Goal: Transaction & Acquisition: Purchase product/service

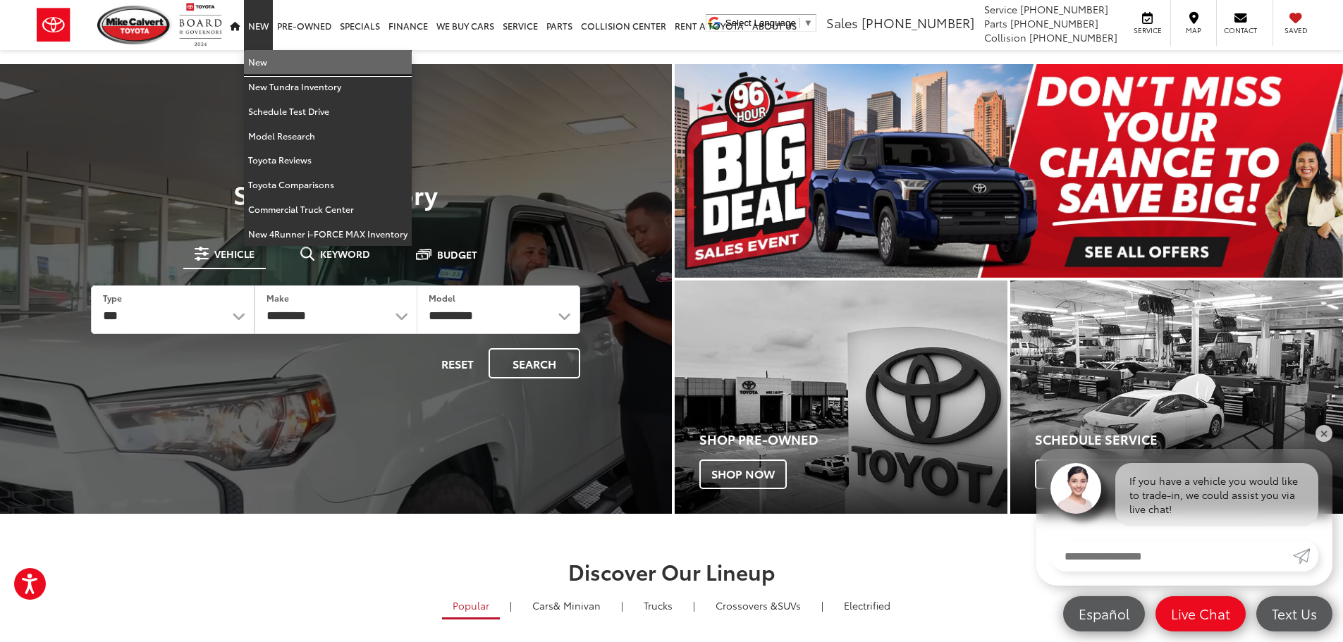
click at [270, 69] on link "New" at bounding box center [328, 62] width 168 height 25
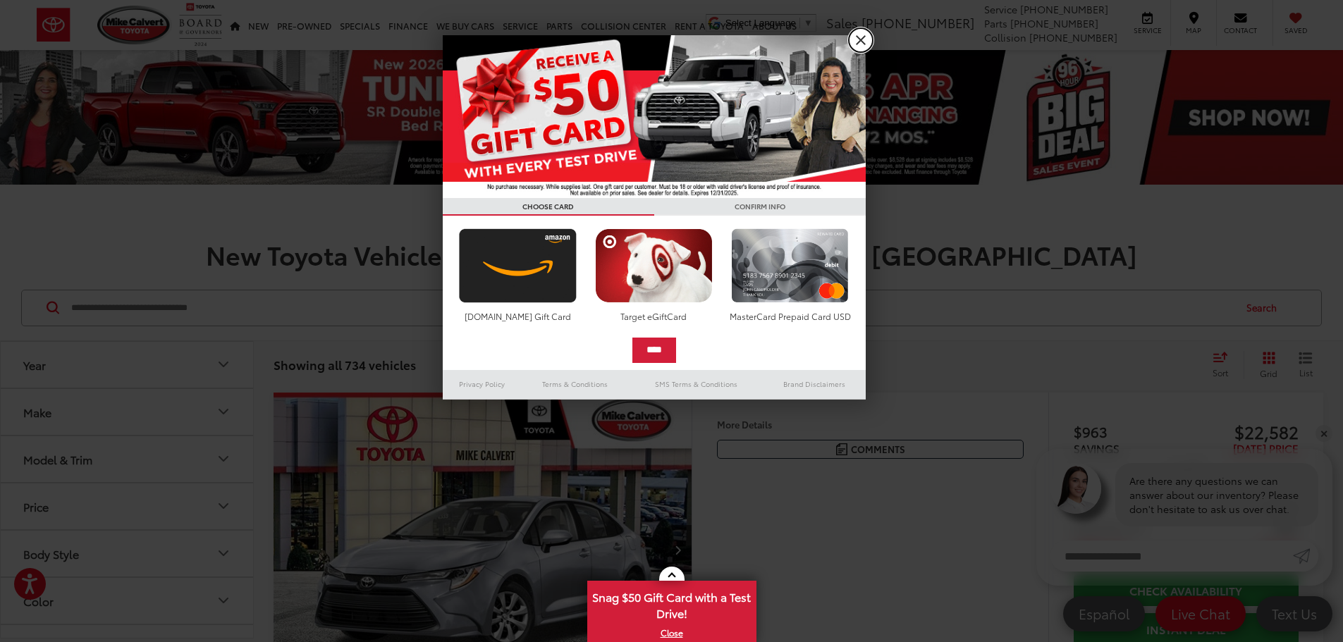
click at [858, 42] on link "X" at bounding box center [861, 40] width 24 height 24
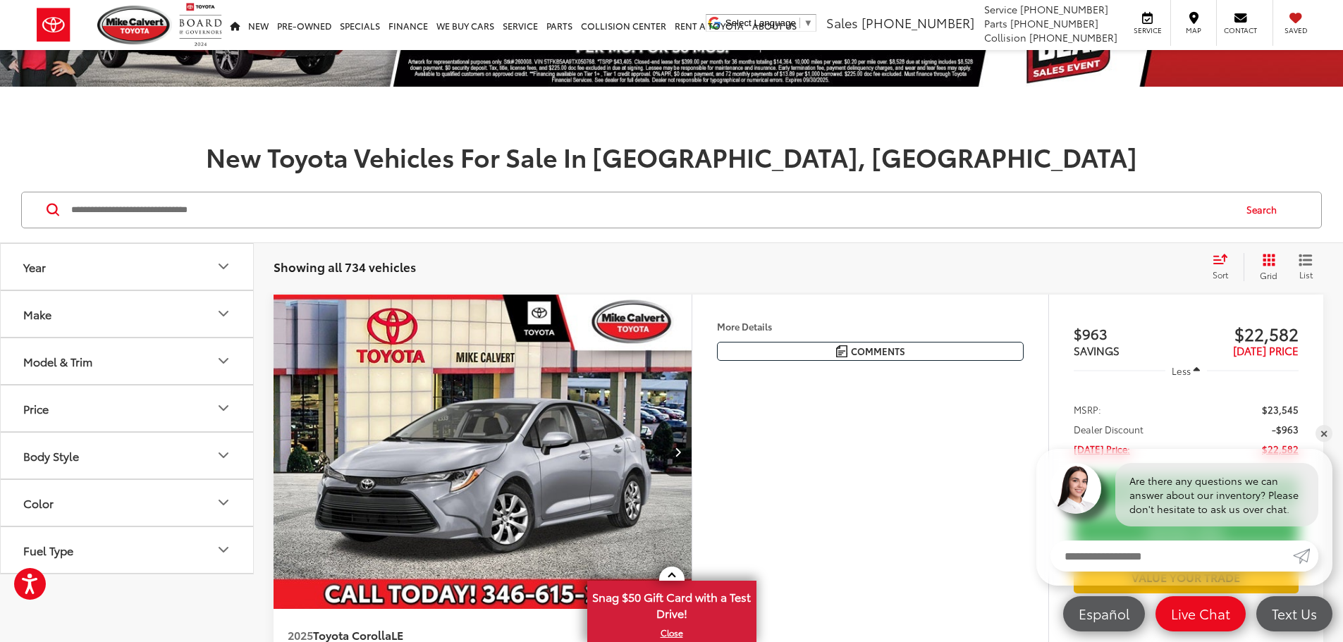
scroll to position [212, 0]
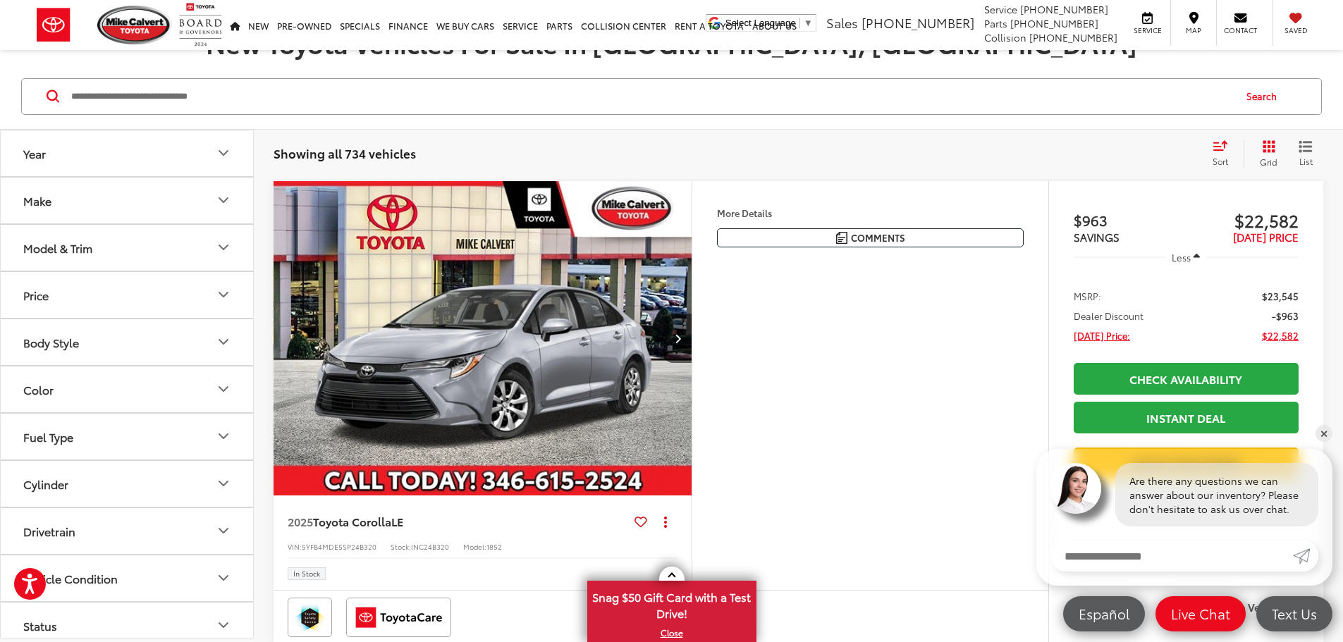
click at [173, 247] on button "Model & Trim" at bounding box center [128, 248] width 254 height 46
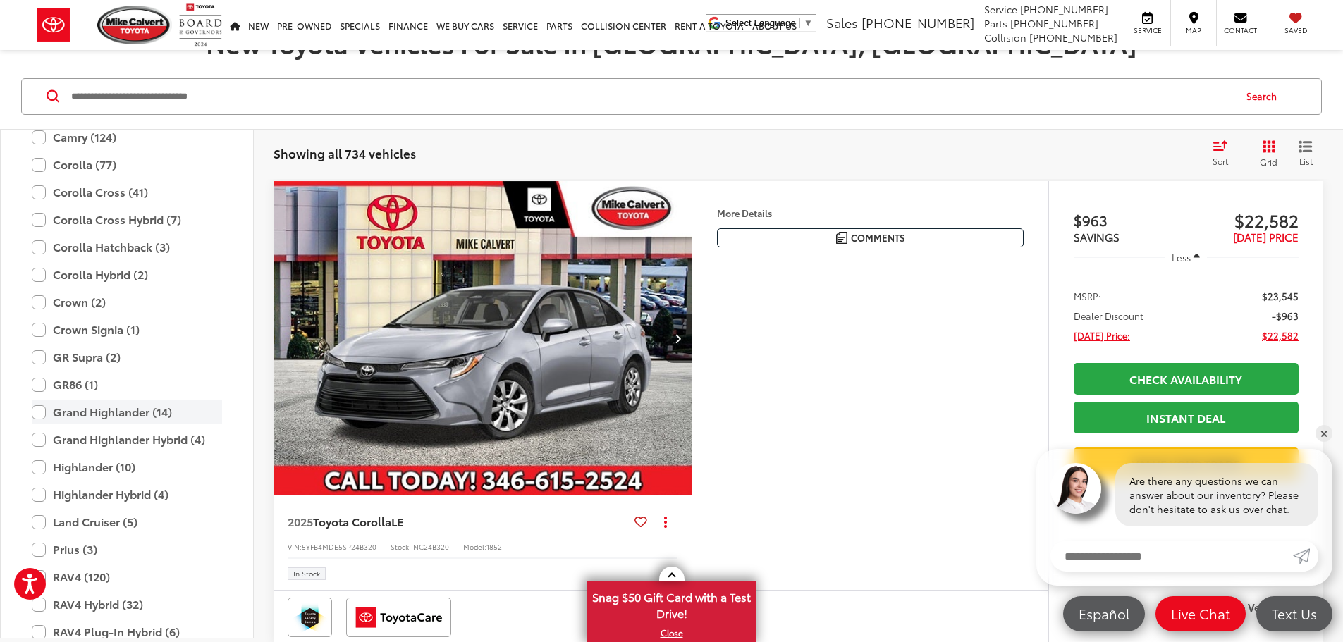
scroll to position [274, 0]
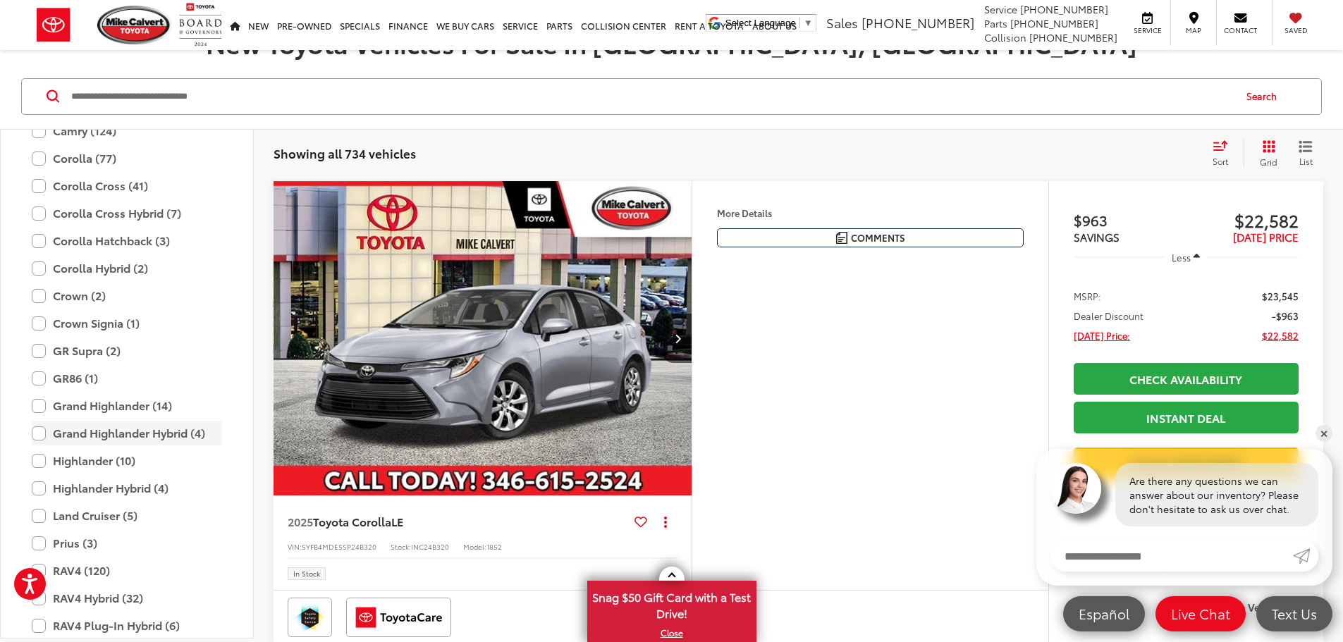
click at [81, 432] on label "Grand Highlander Hybrid (4)" at bounding box center [127, 433] width 190 height 25
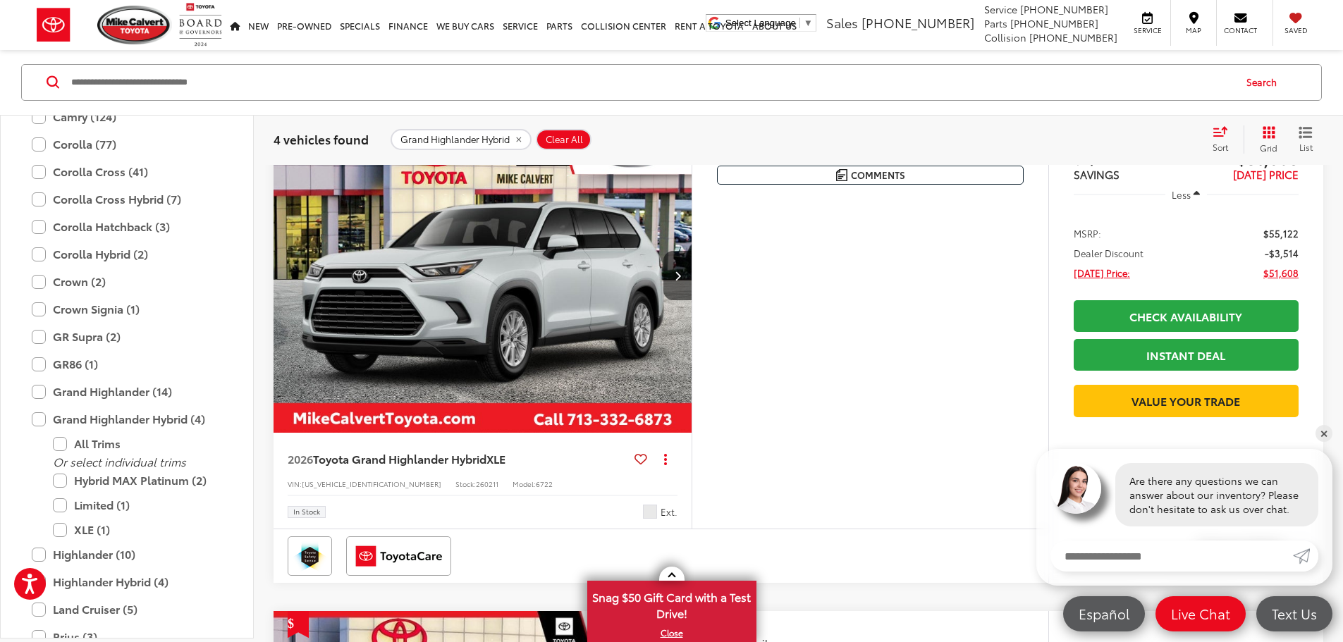
scroll to position [423, 0]
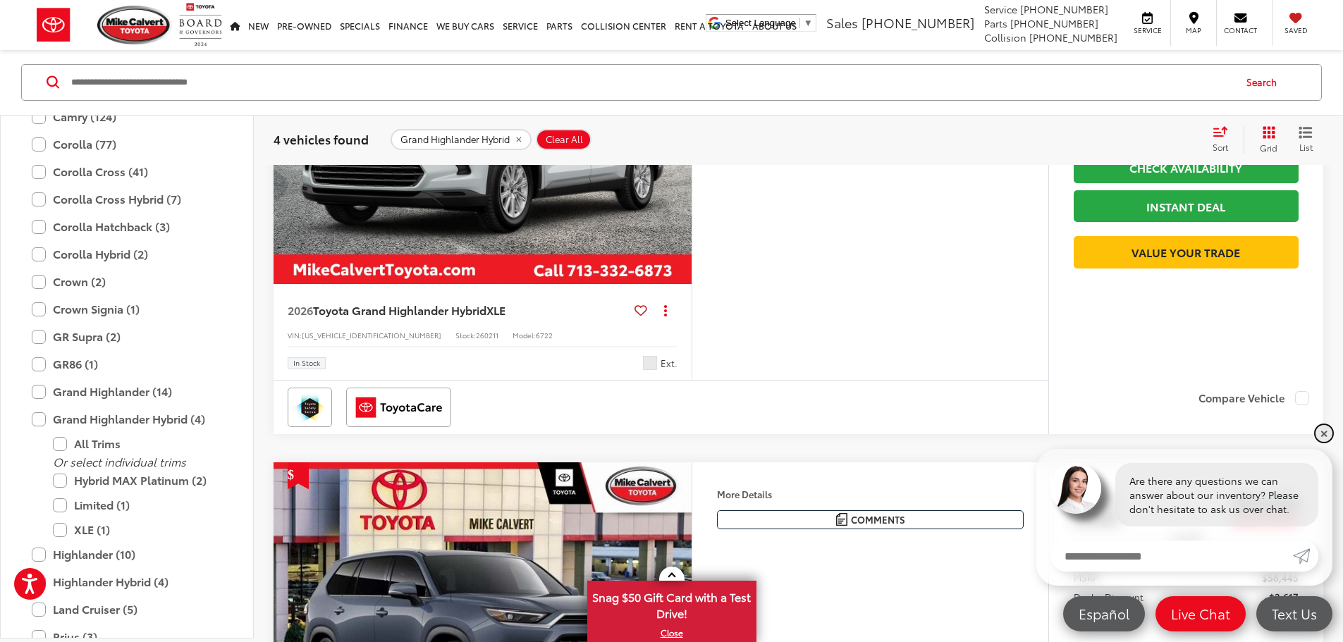
click at [1326, 439] on link "✕" at bounding box center [1324, 433] width 17 height 17
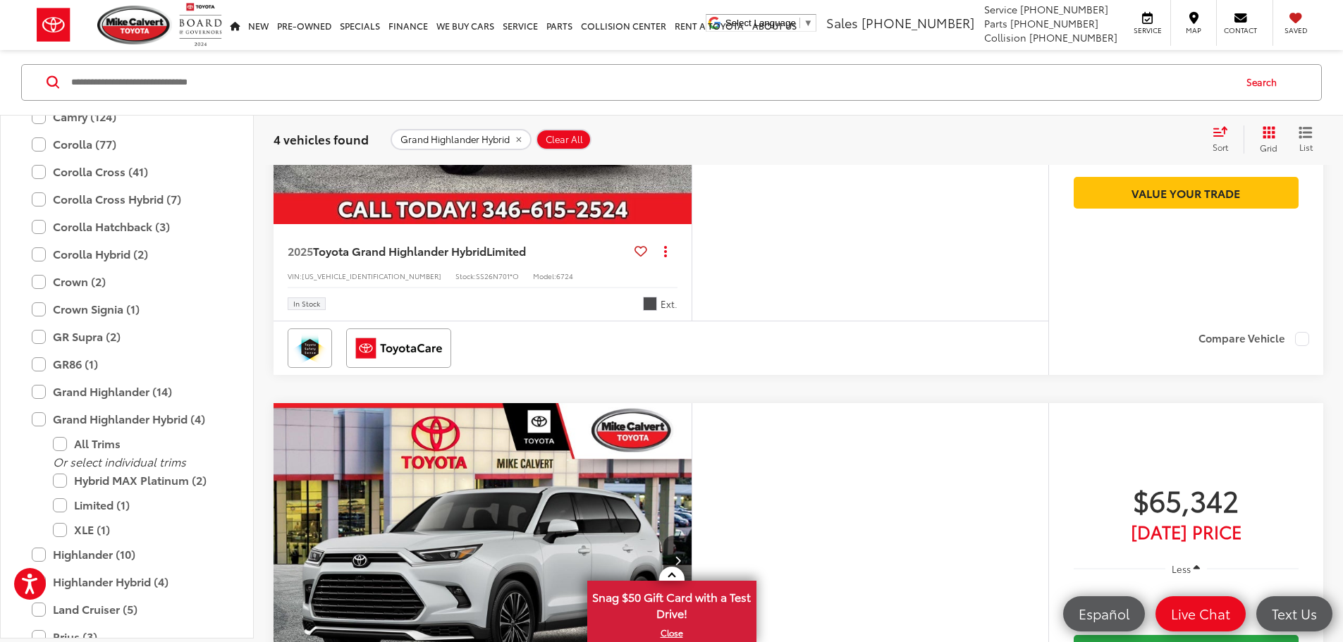
scroll to position [1058, 0]
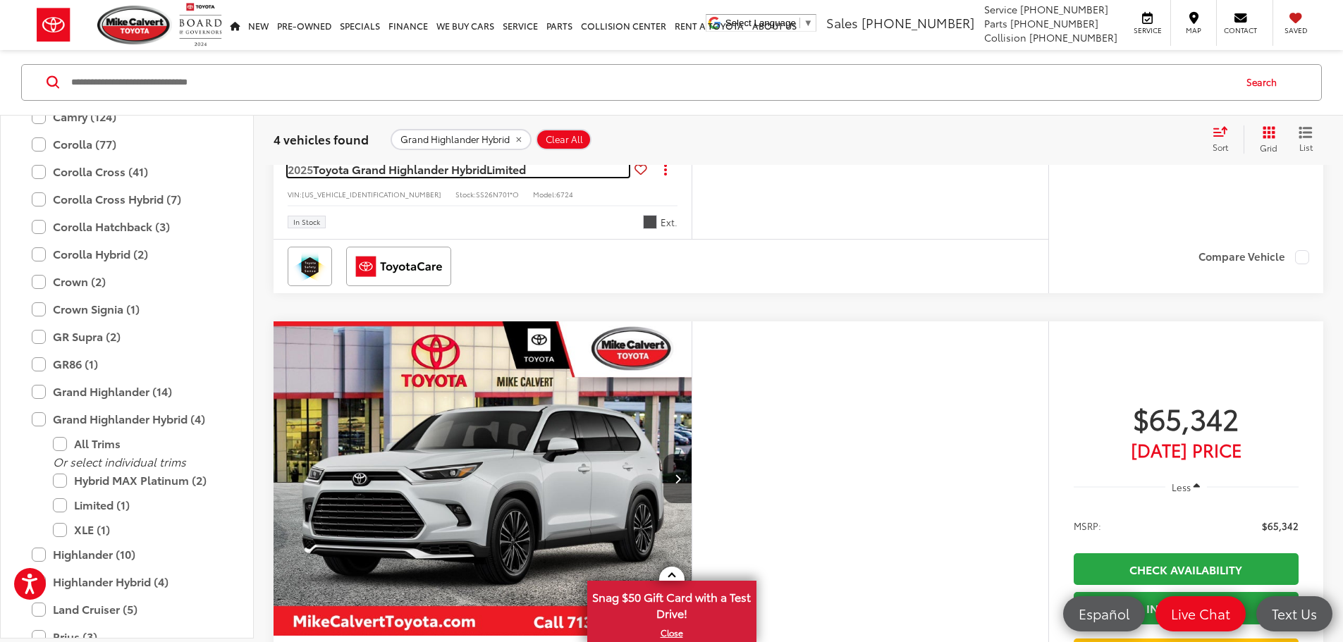
click at [434, 177] on span "Toyota Grand Highlander Hybrid" at bounding box center [399, 169] width 173 height 16
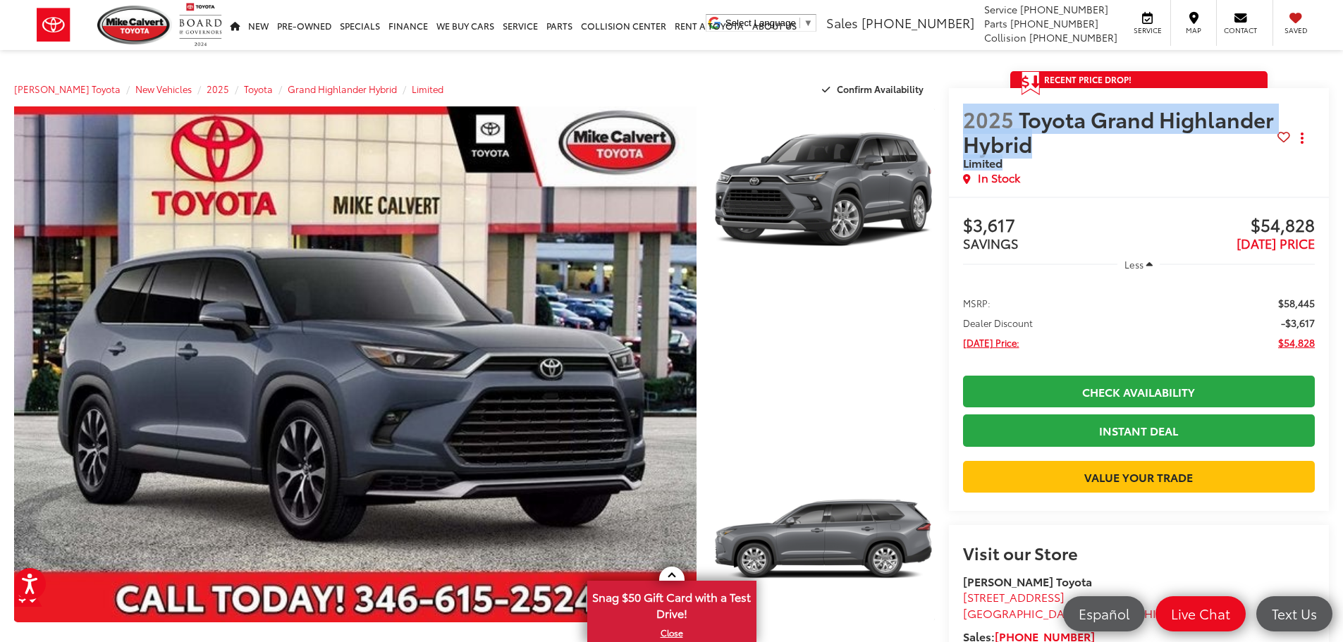
drag, startPoint x: 962, startPoint y: 117, endPoint x: 1040, endPoint y: 162, distance: 90.3
click at [1040, 162] on div "2025 Toyota Grand Highlander Hybrid Limited Copy Link Share Print In Stock" at bounding box center [1139, 142] width 381 height 109
copy h2 "2025 Toyota Grand Highlander Hybrid Limited"
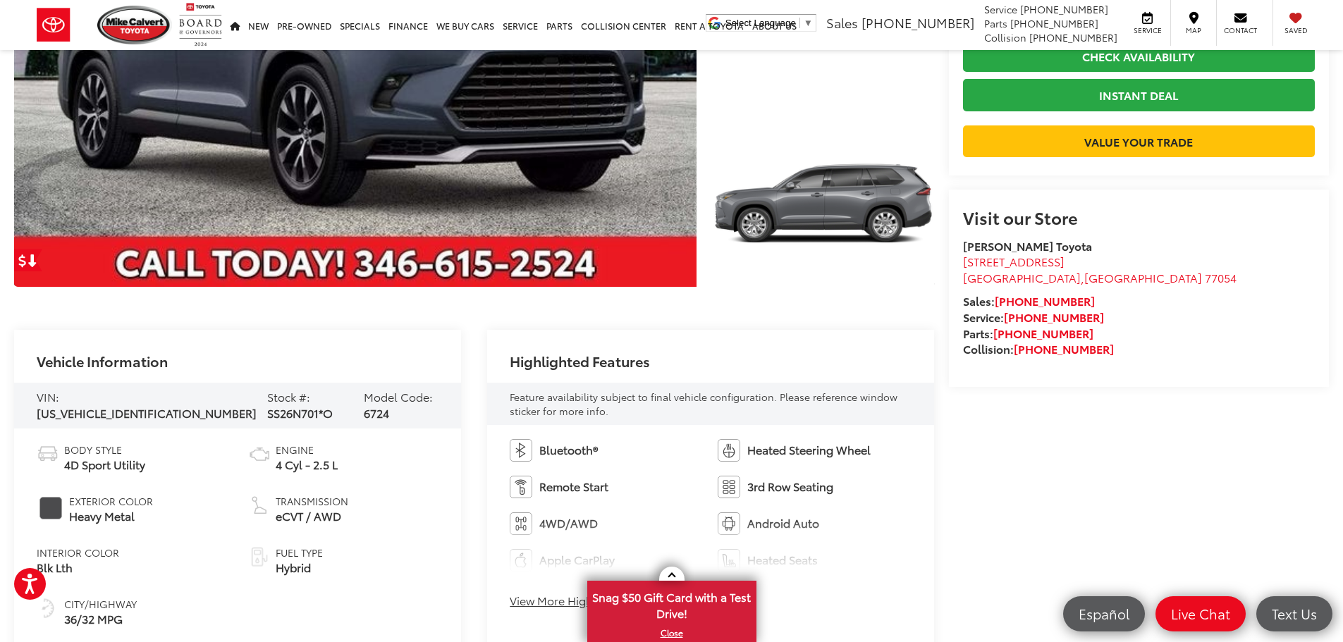
scroll to position [564, 0]
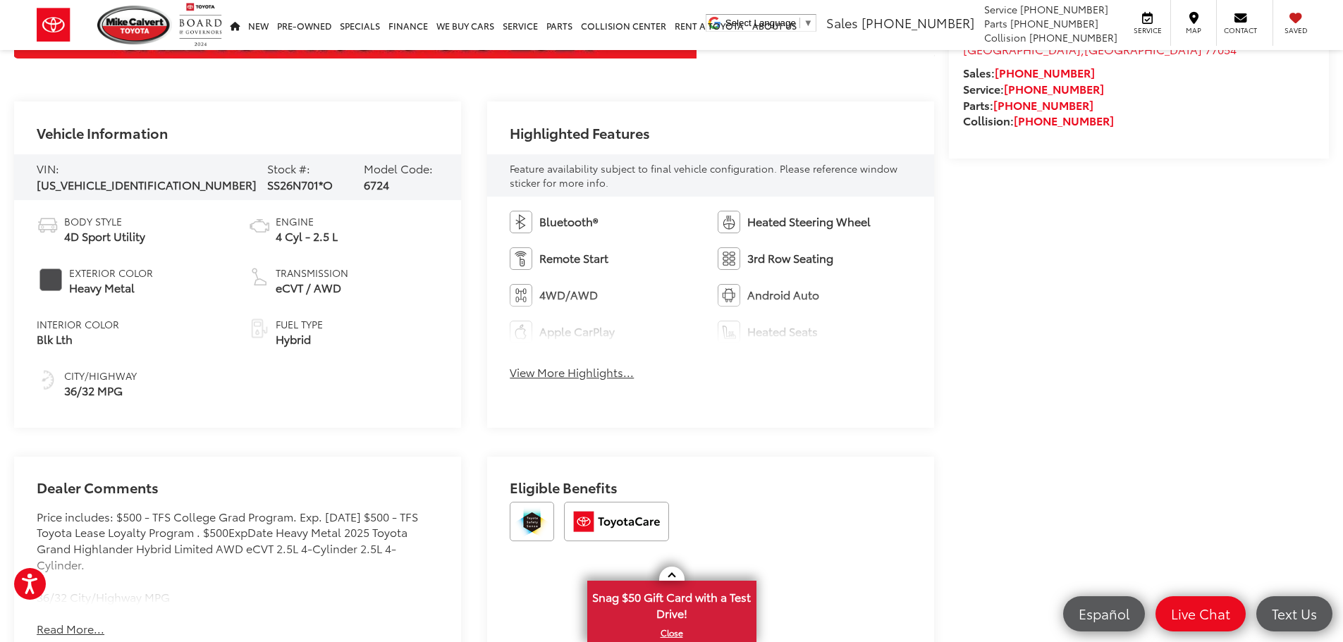
click at [601, 375] on button "View More Highlights..." at bounding box center [572, 373] width 124 height 16
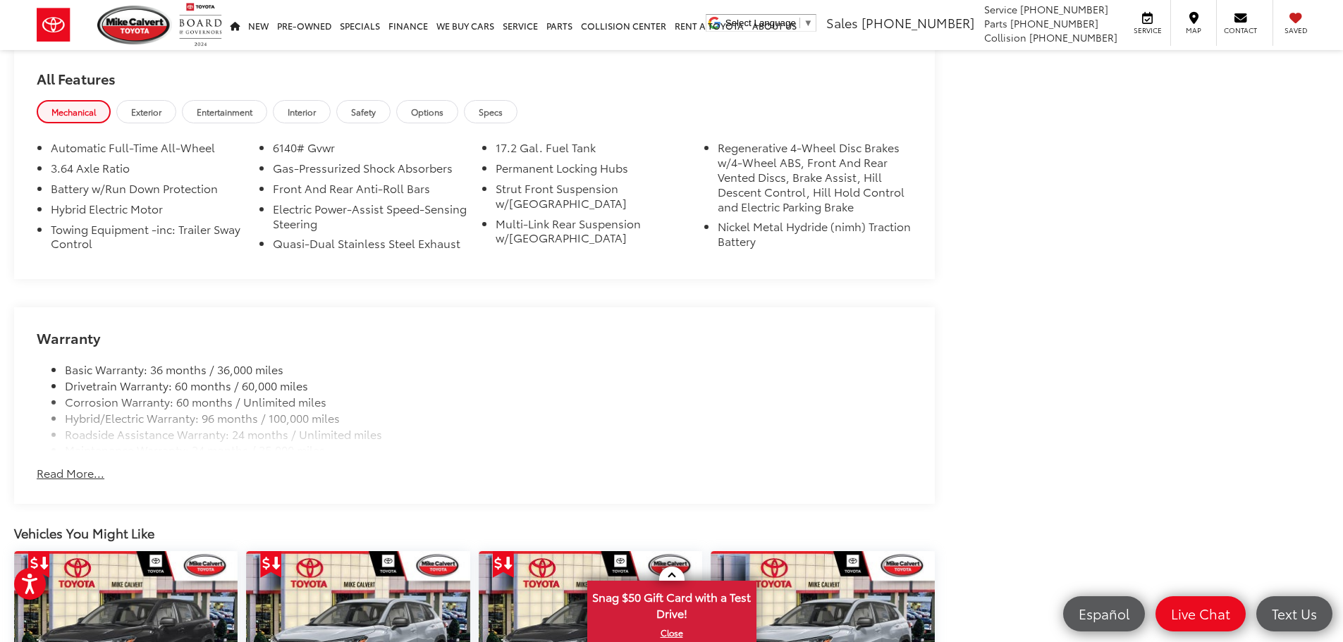
scroll to position [1551, 0]
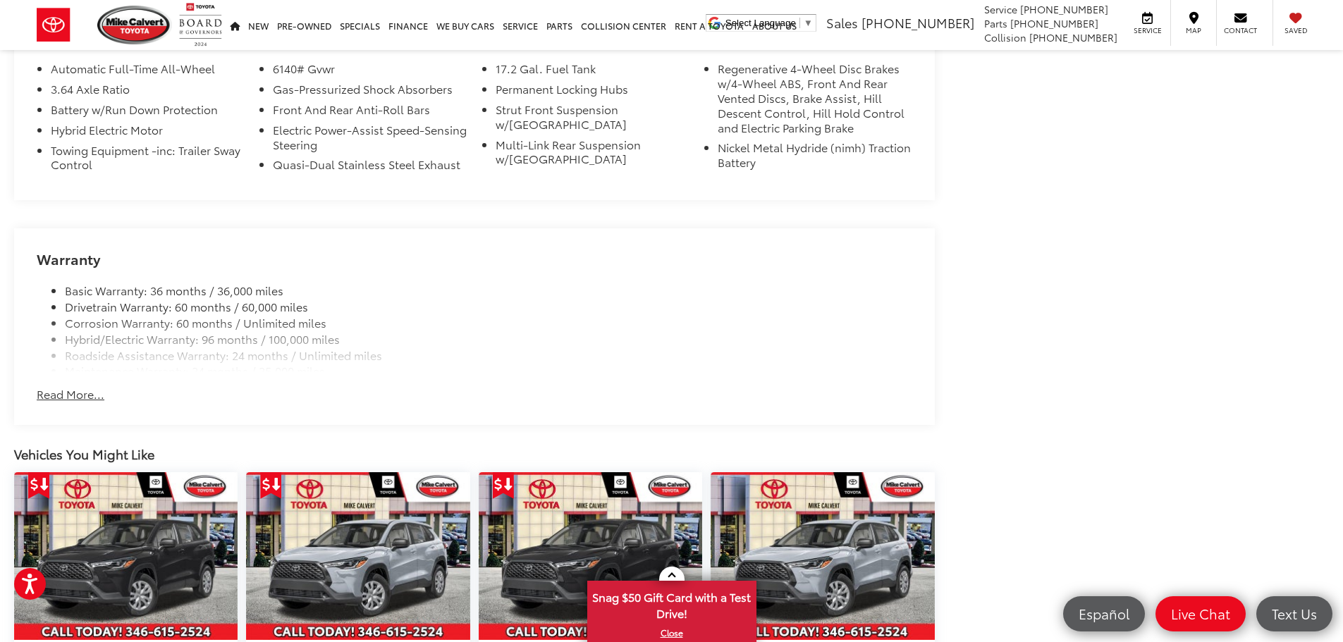
click at [82, 397] on button "Read More..." at bounding box center [71, 394] width 68 height 16
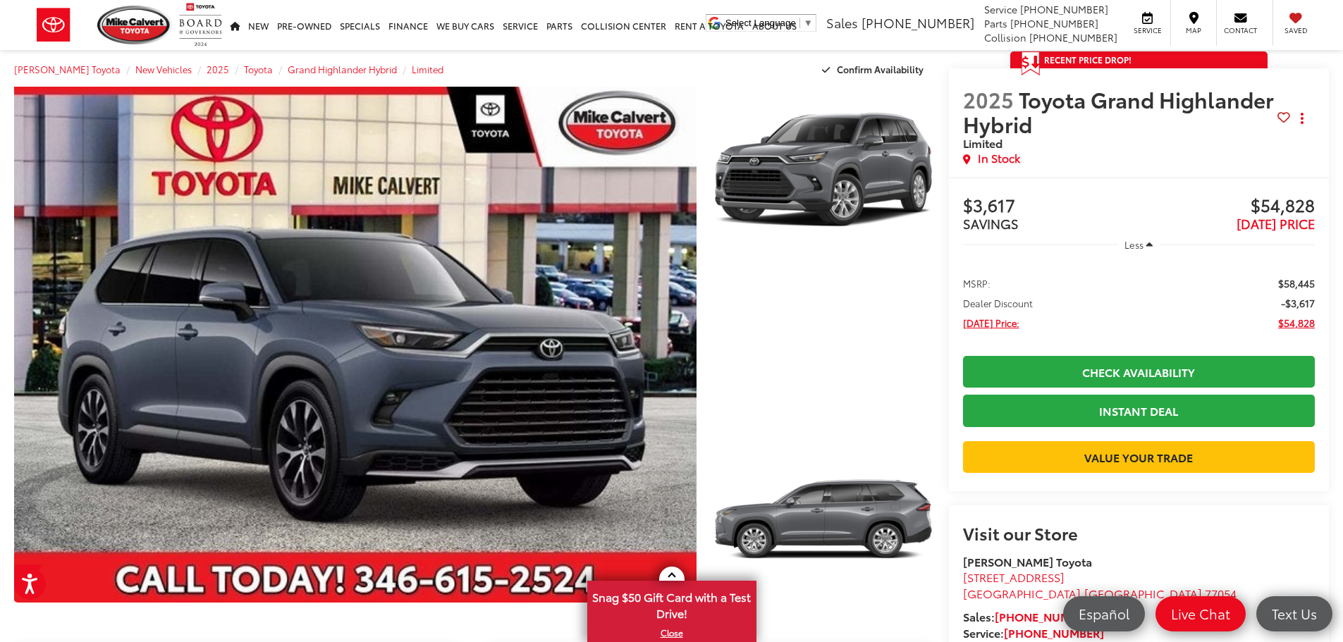
scroll to position [0, 0]
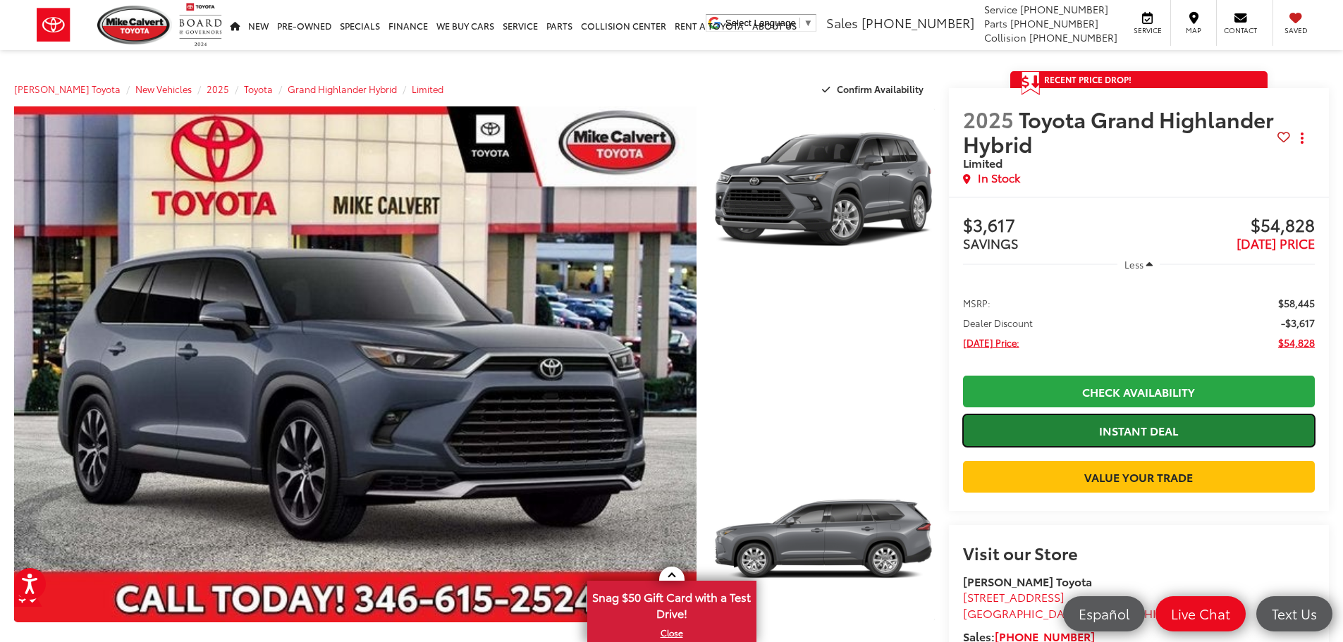
click at [1196, 432] on link "Instant Deal" at bounding box center [1139, 431] width 352 height 32
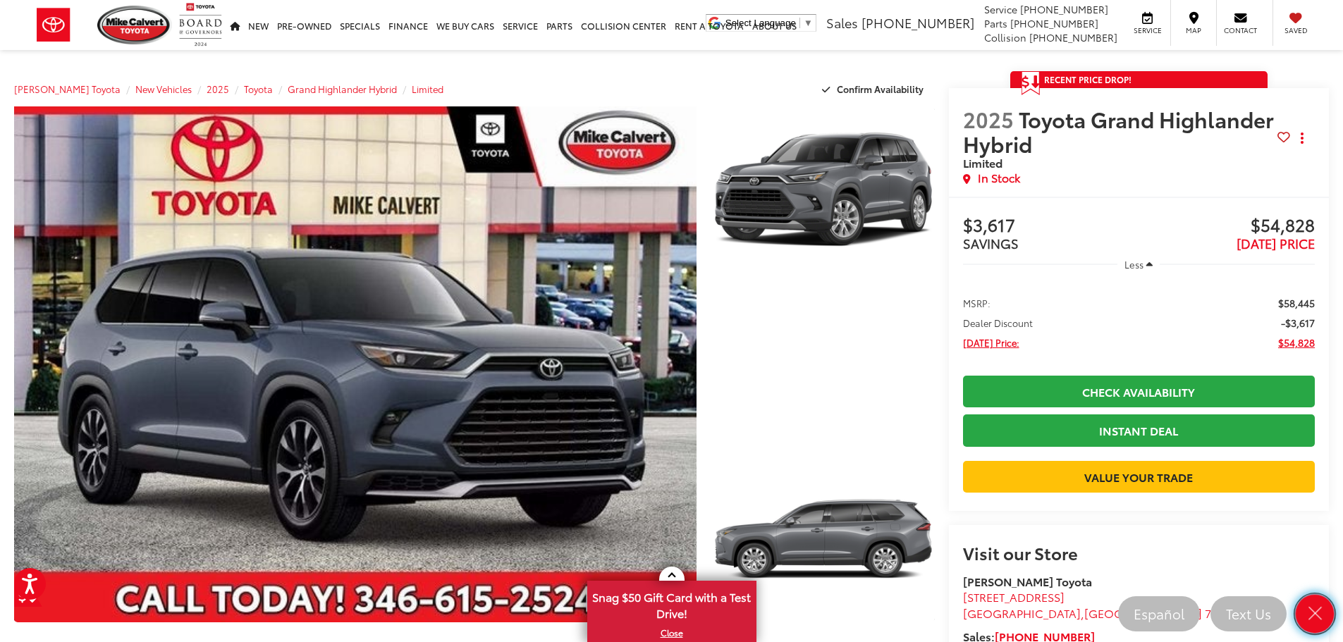
click at [1316, 613] on icon "Close" at bounding box center [1315, 614] width 20 height 20
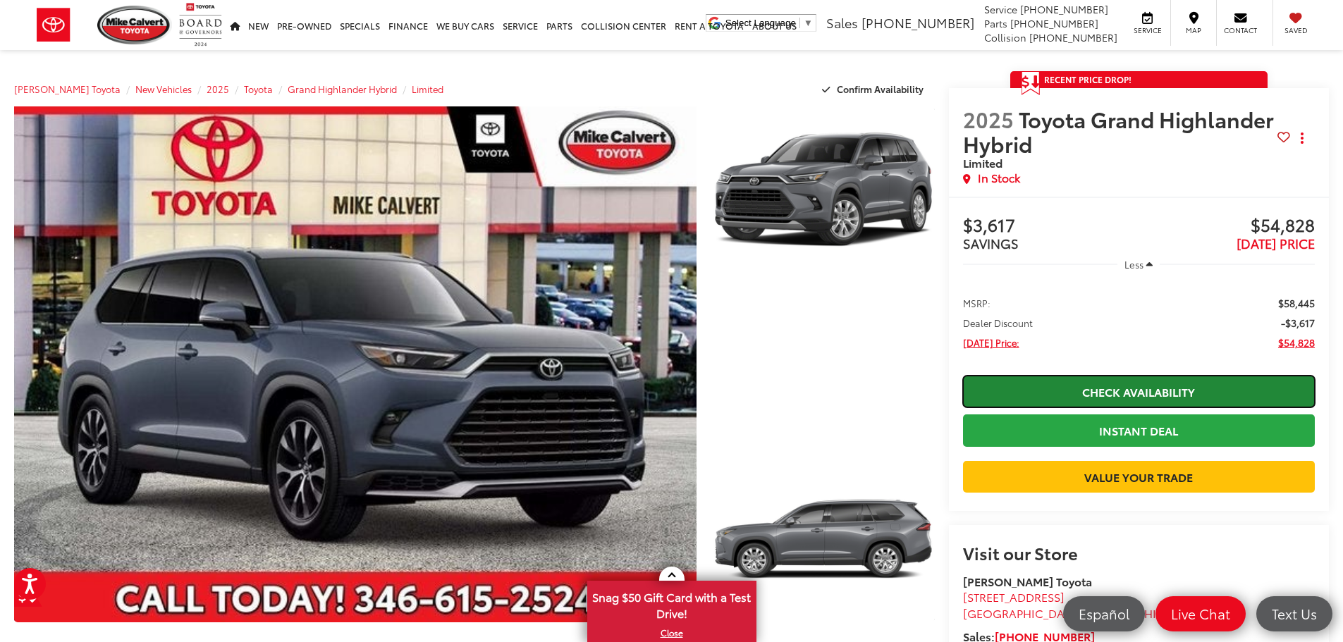
click at [1148, 393] on link "Check Availability" at bounding box center [1139, 392] width 352 height 32
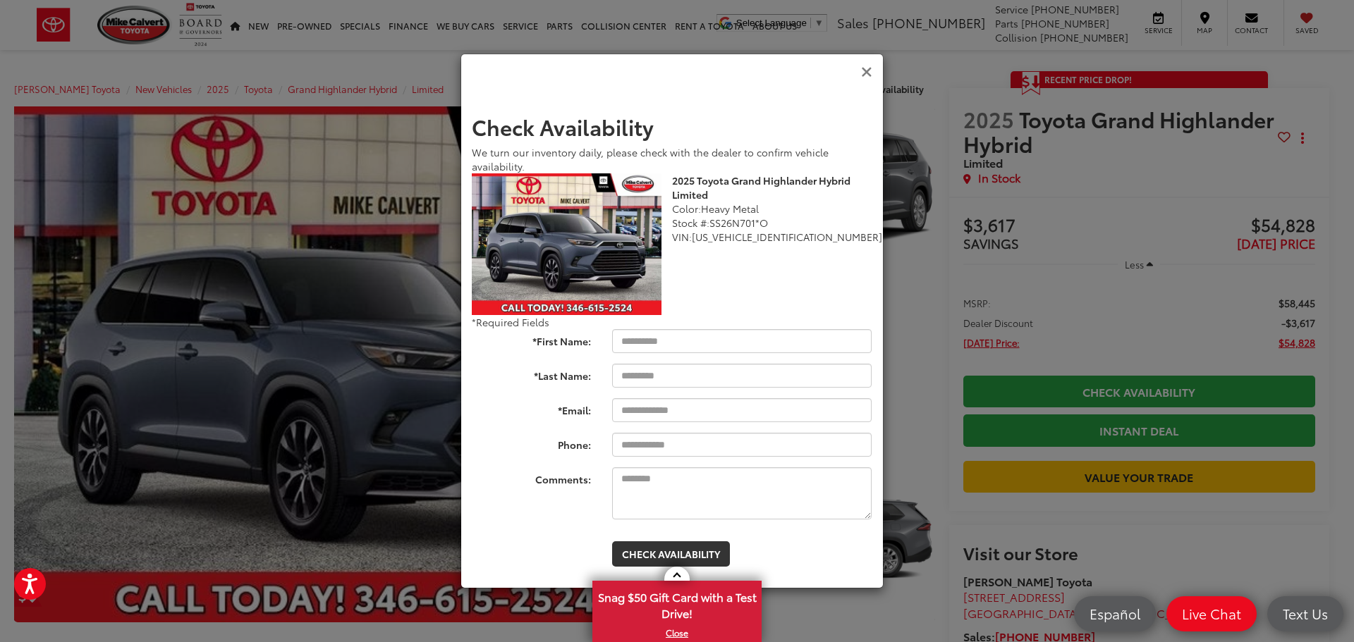
click at [865, 69] on icon "Close" at bounding box center [866, 72] width 11 height 15
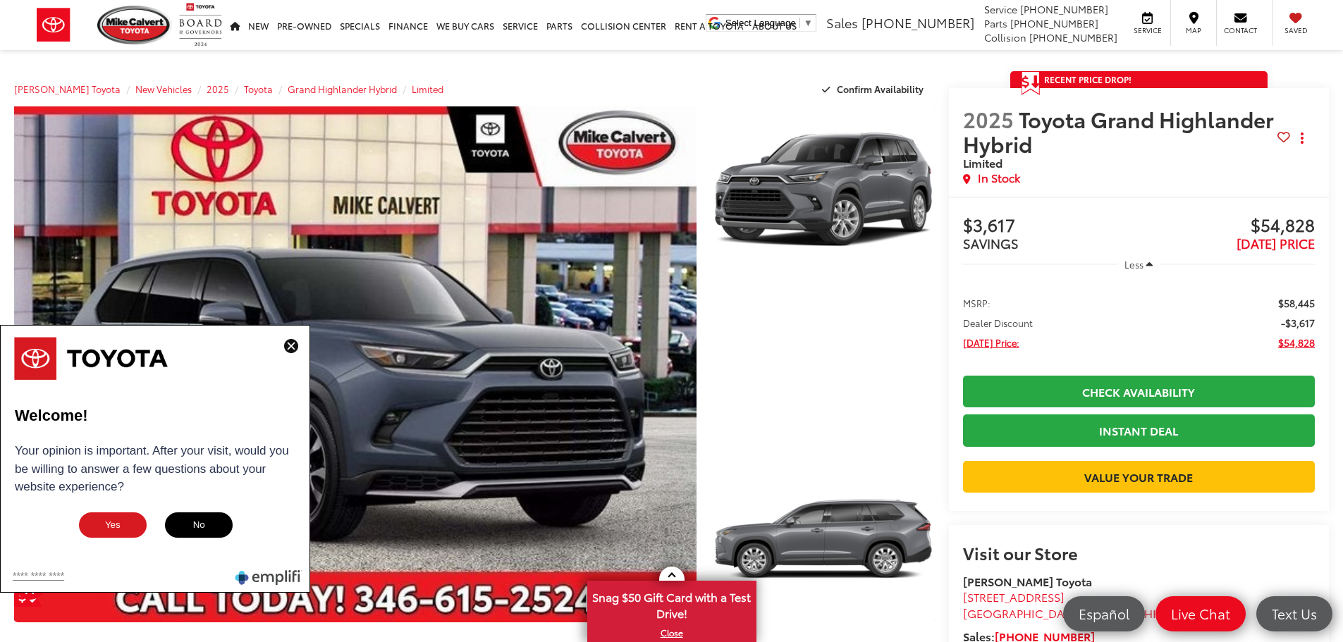
click at [204, 534] on button "No" at bounding box center [199, 525] width 71 height 28
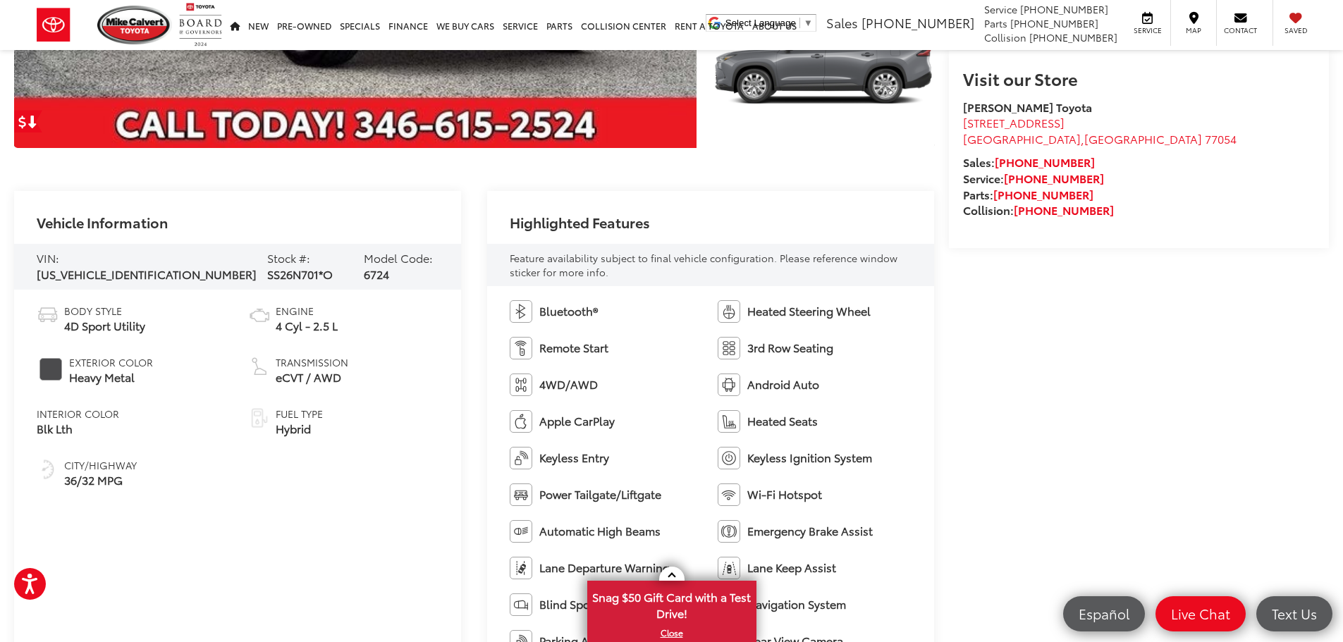
scroll to position [494, 0]
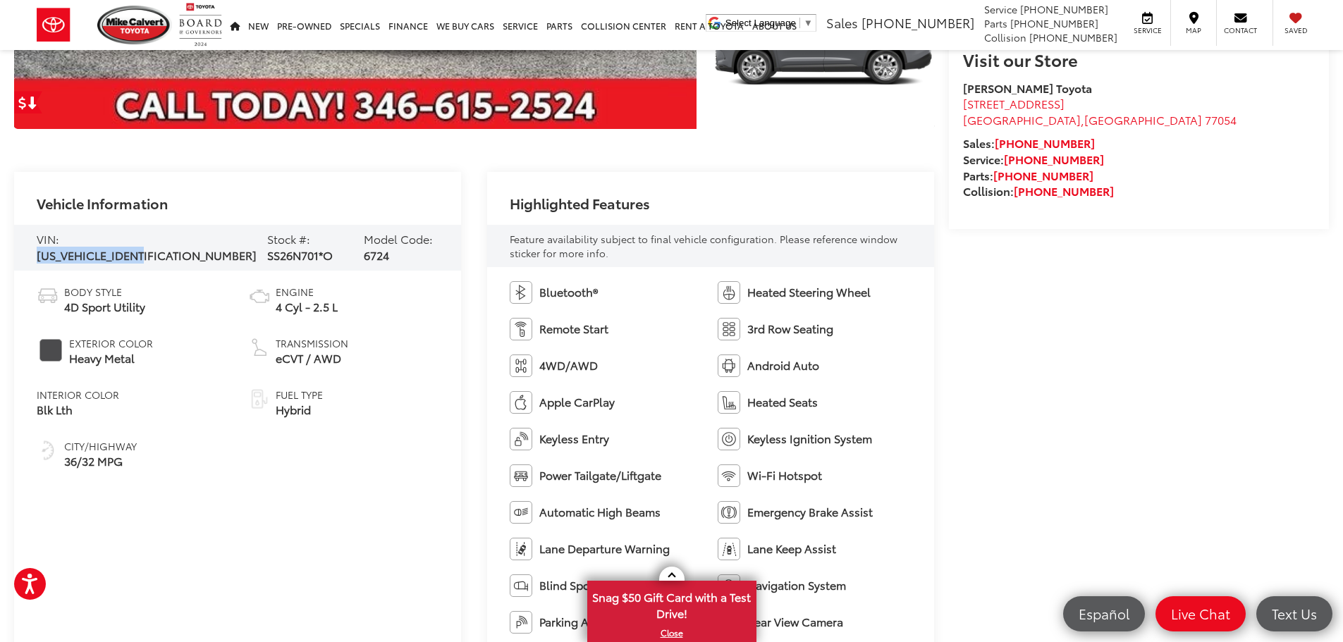
drag, startPoint x: 176, startPoint y: 244, endPoint x: 63, endPoint y: 245, distance: 112.8
click at [63, 247] on span "[US_VEHICLE_IDENTIFICATION_NUMBER]" at bounding box center [147, 255] width 220 height 16
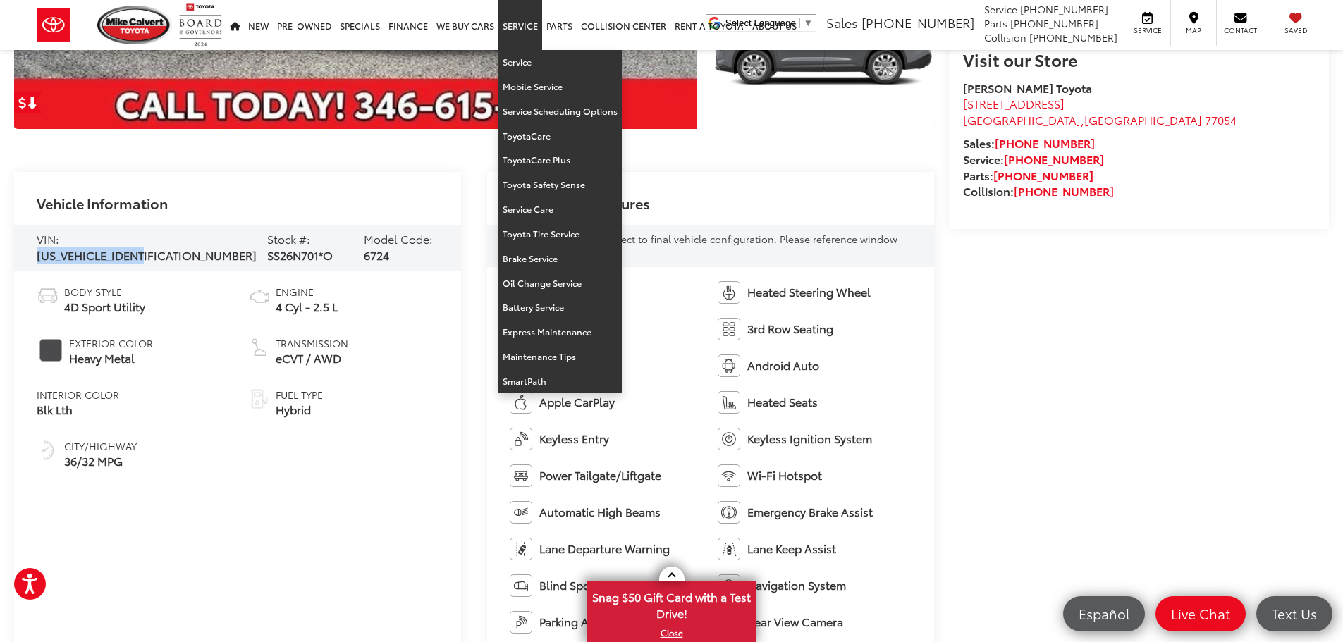
copy span "[US_VEHICLE_IDENTIFICATION_NUMBER]"
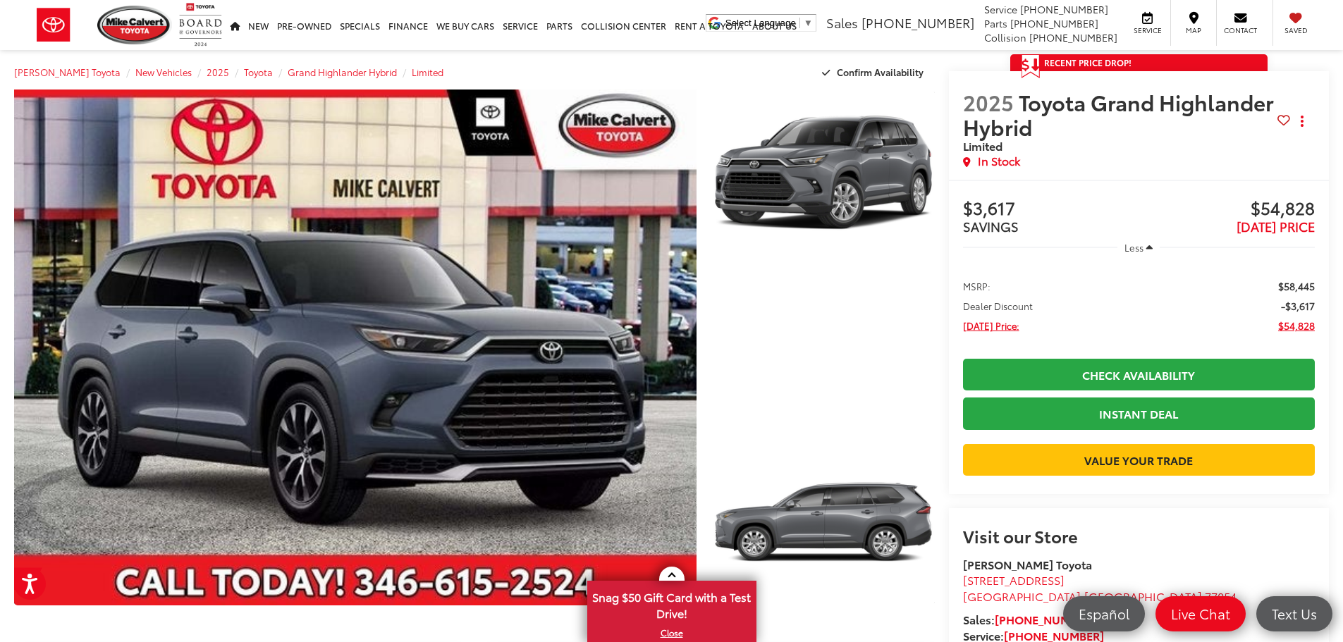
scroll to position [0, 0]
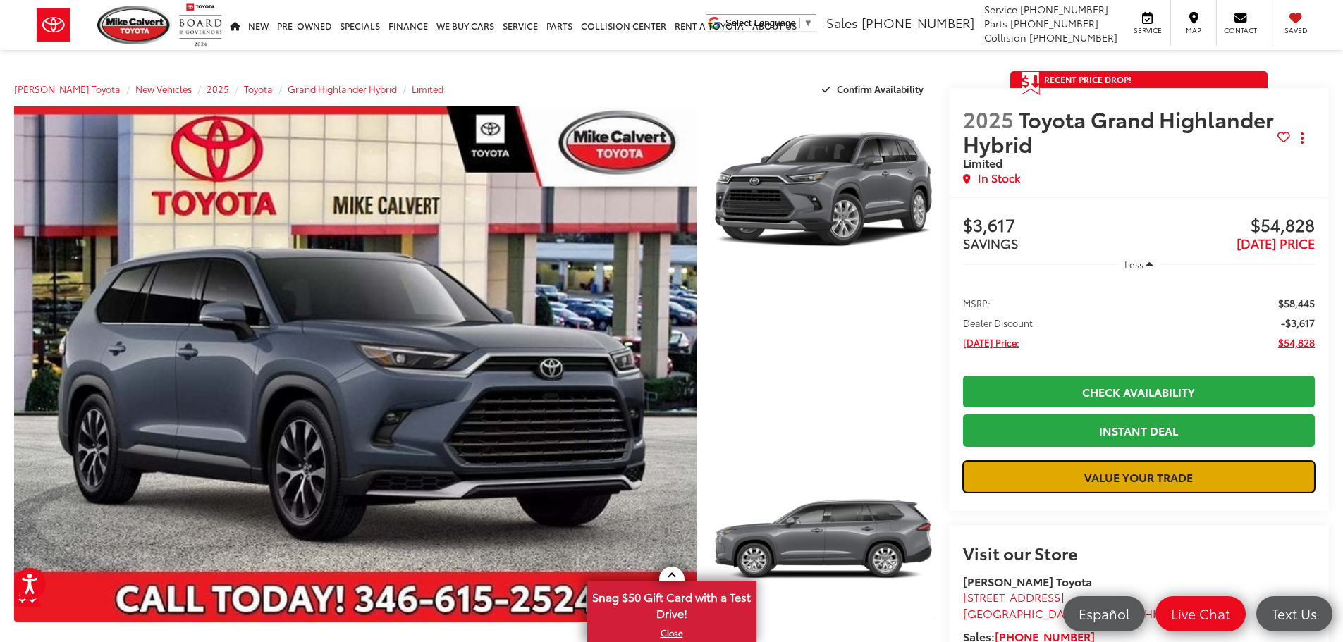
click at [1148, 493] on link "Value Your Trade" at bounding box center [1139, 477] width 352 height 32
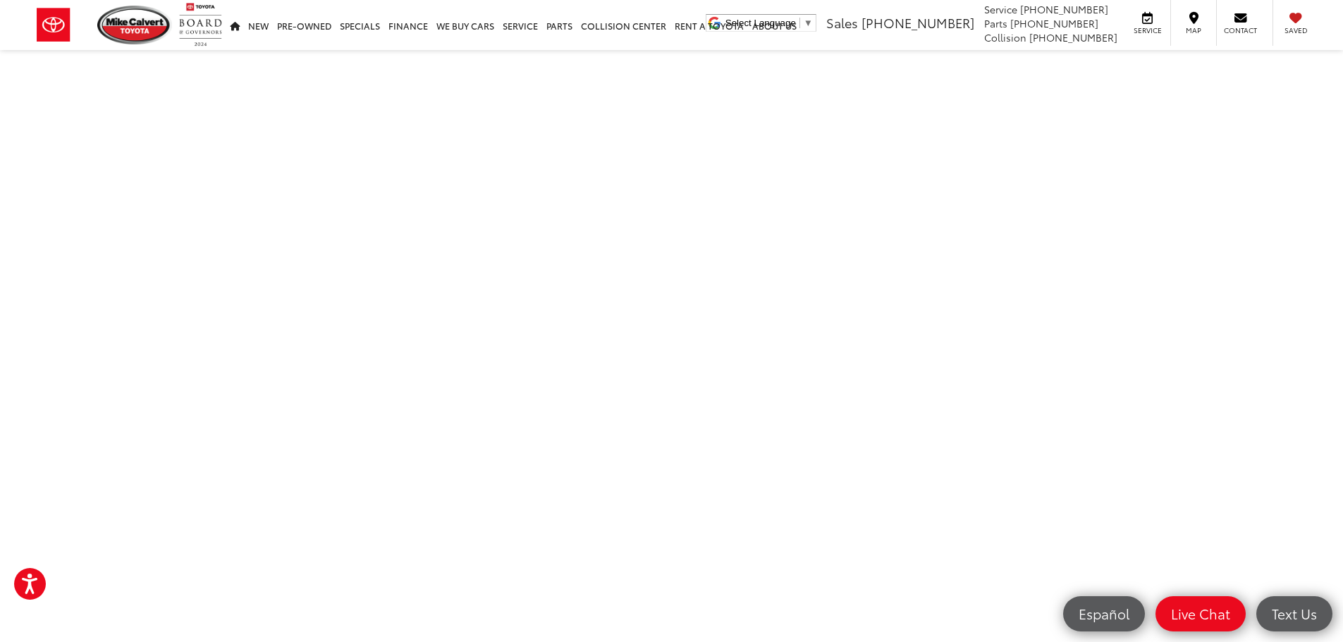
scroll to position [255, 0]
